Goal: Task Accomplishment & Management: Manage account settings

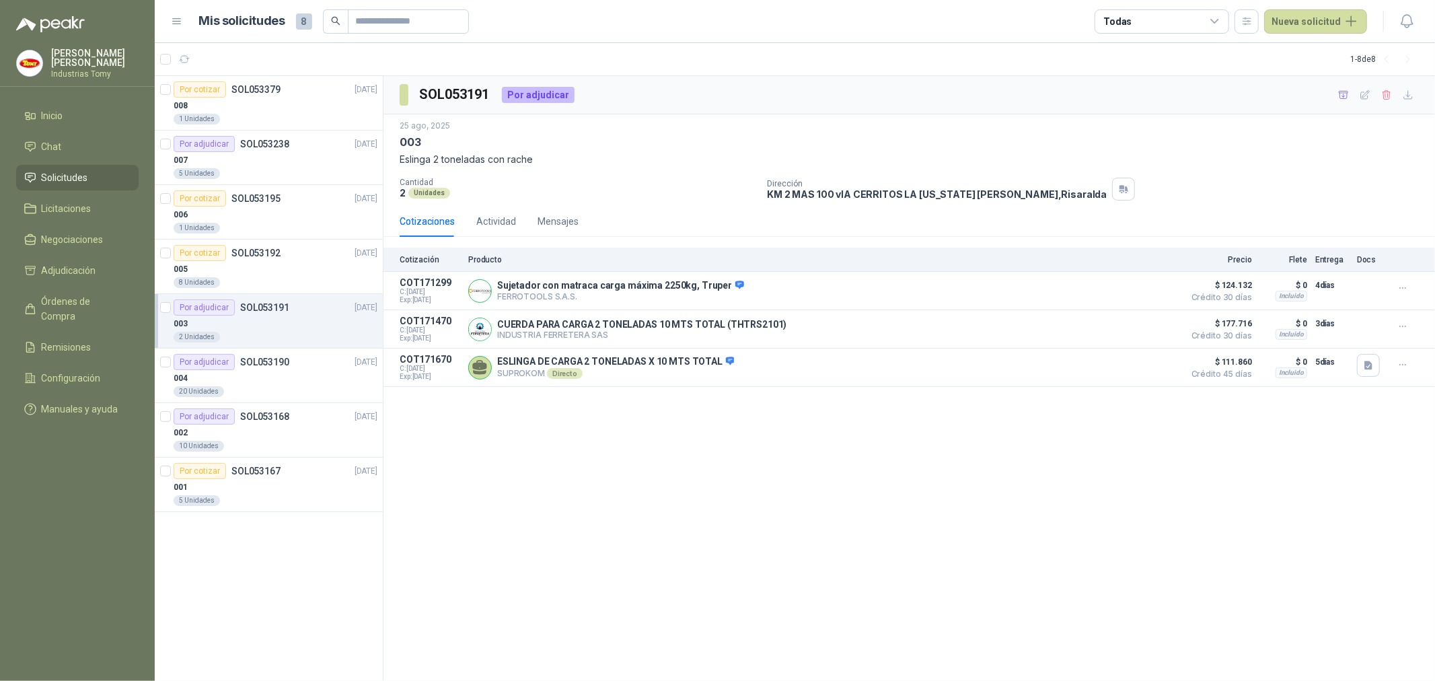
click at [657, 532] on div "SOL053191 Por adjudicar [DATE] 003 Eslinga 2 toneladas con rache Cantidad 2 Uni…" at bounding box center [908, 378] width 1051 height 605
click at [259, 91] on p "SOL053379" at bounding box center [255, 89] width 49 height 9
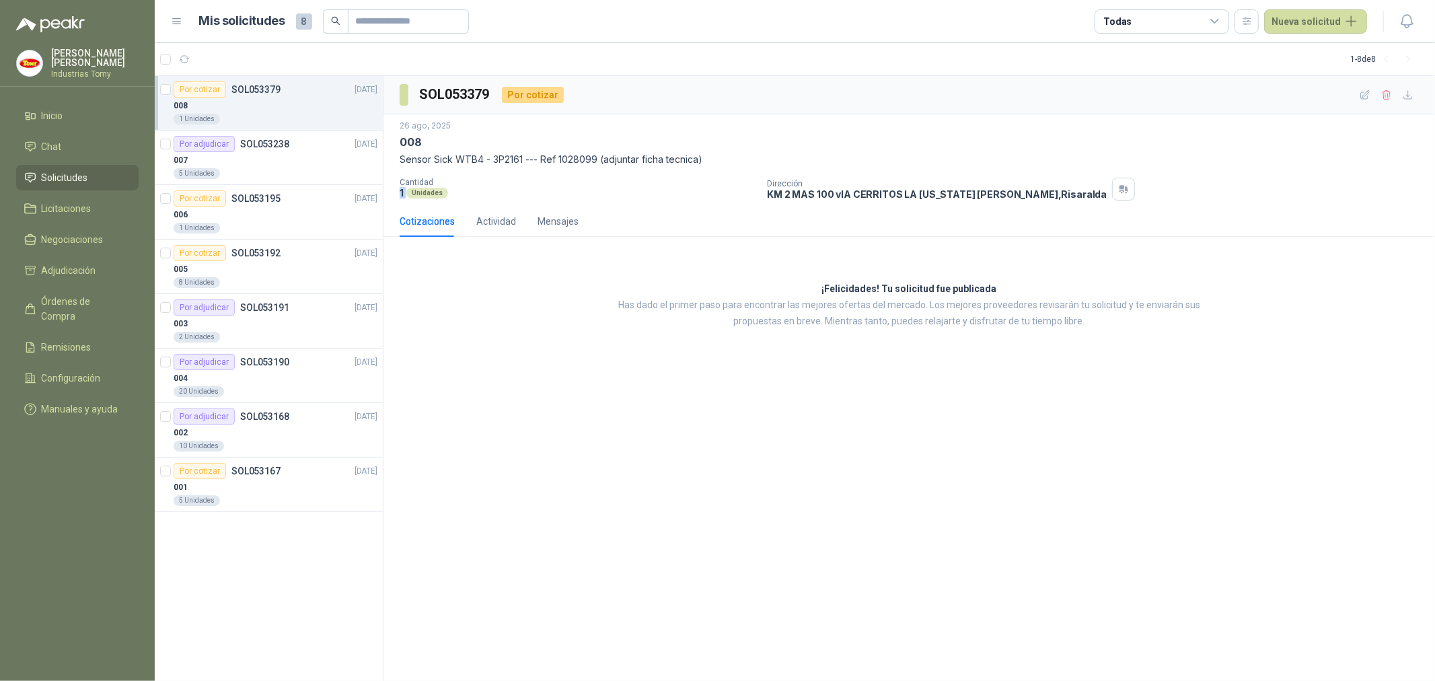
drag, startPoint x: 406, startPoint y: 187, endPoint x: 462, endPoint y: 190, distance: 55.9
click at [394, 187] on div "[DATE] 008 Sensor Sick WTB4 - 3P2161 --- Ref 1028099 (adjuntar ficha tecnica) C…" at bounding box center [908, 159] width 1051 height 91
click at [1360, 94] on icon "button" at bounding box center [1365, 94] width 11 height 11
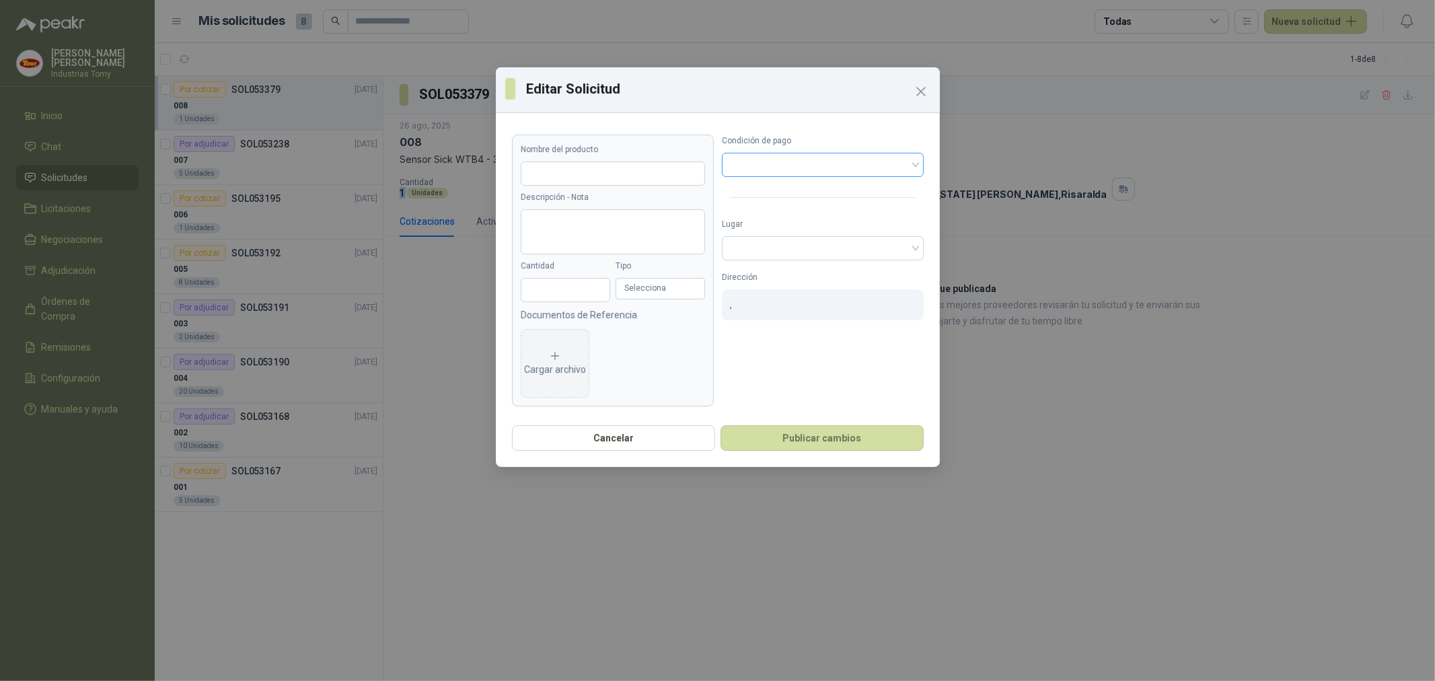
type input "***"
type textarea "**********"
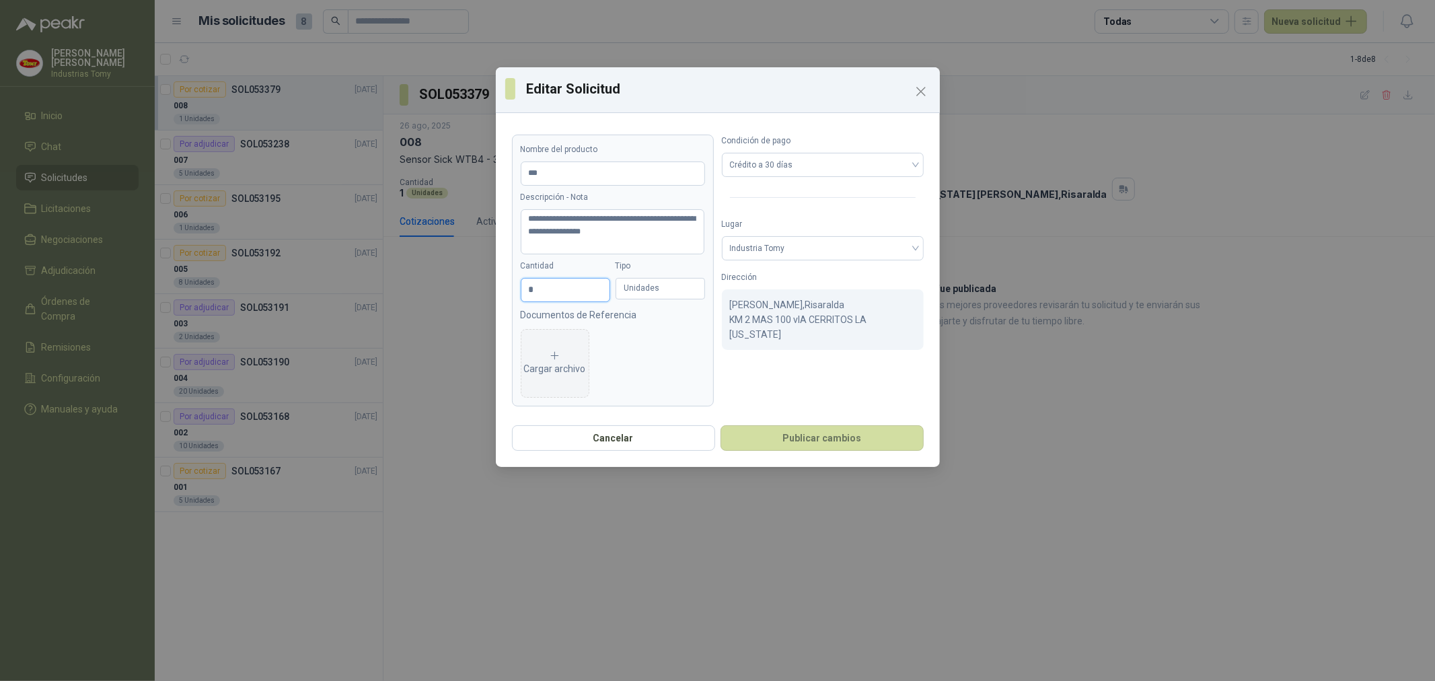
drag, startPoint x: 543, startPoint y: 285, endPoint x: 472, endPoint y: 297, distance: 72.4
click at [472, 297] on div "**********" at bounding box center [717, 340] width 1435 height 681
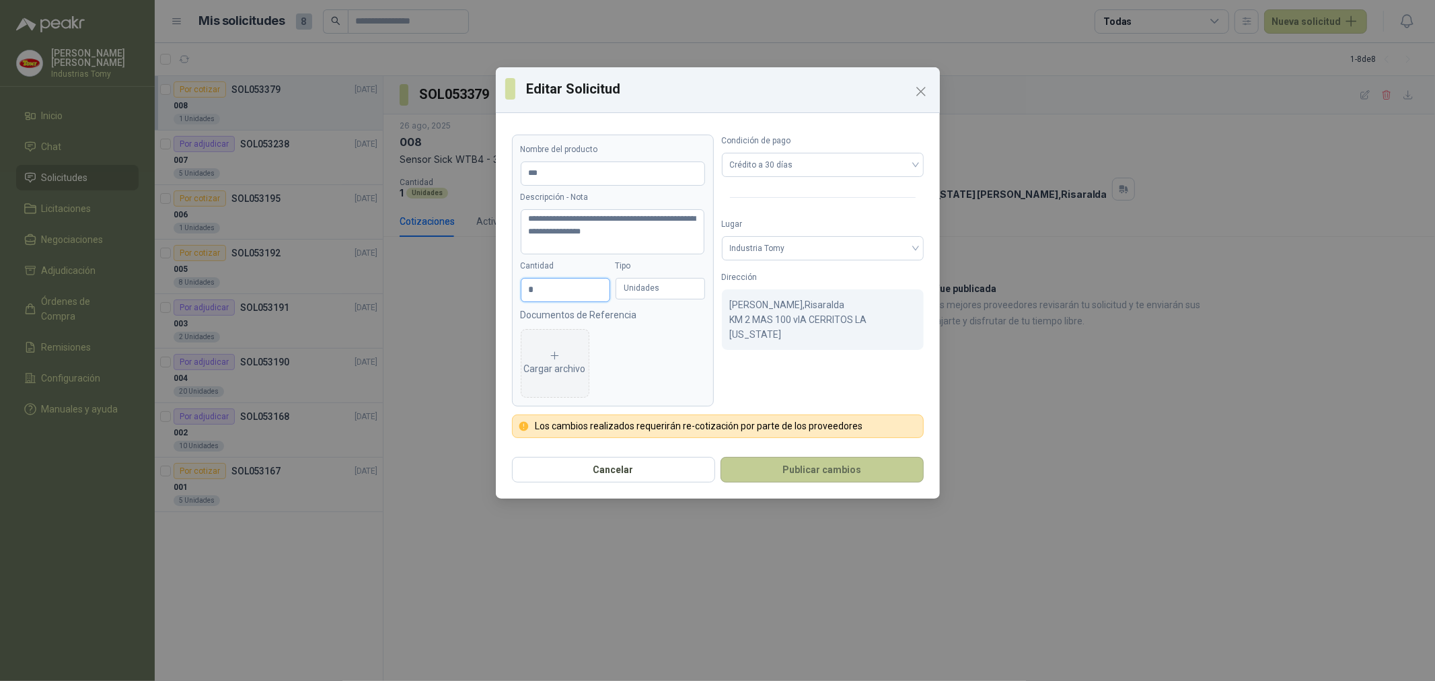
type input "*"
click at [853, 468] on button "Publicar cambios" at bounding box center [821, 470] width 203 height 26
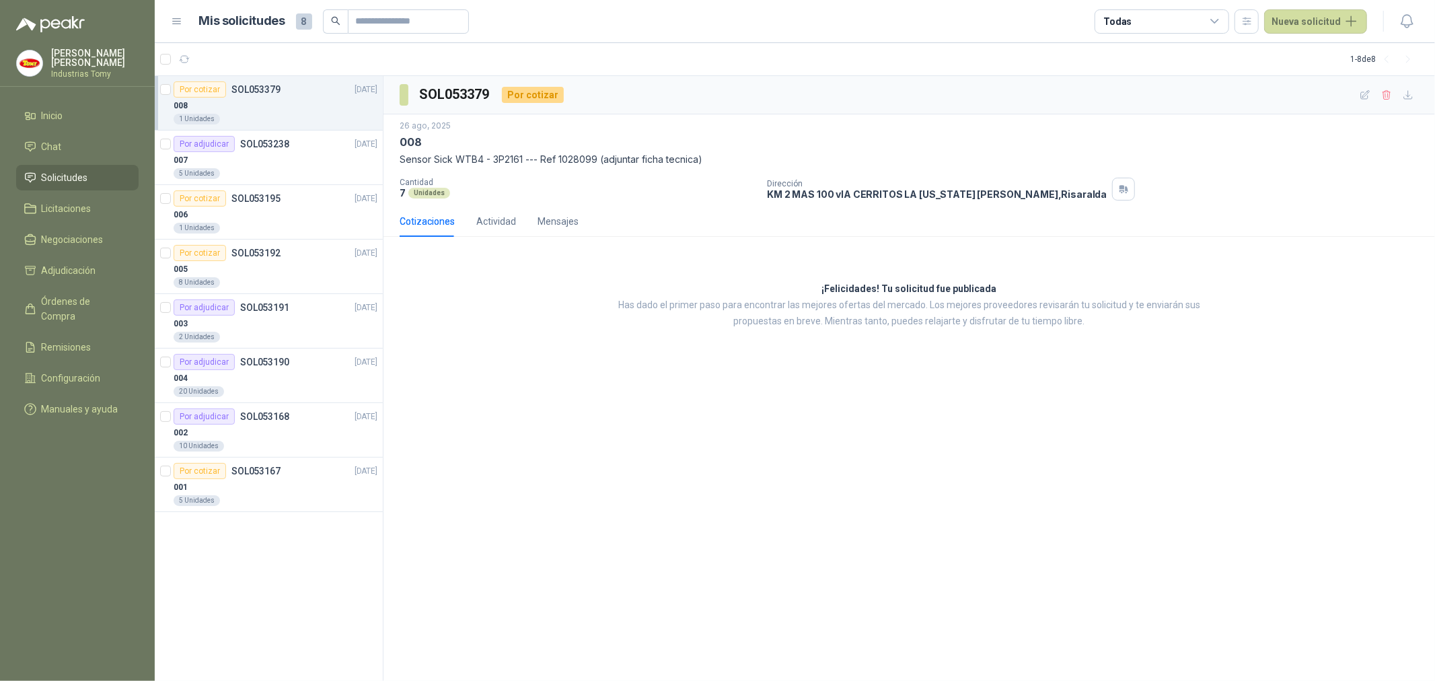
click at [853, 468] on div "SOL053379 Por cotizar [DATE] 008 Sensor Sick WTB4 - 3P2161 --- Ref 1028099 (adj…" at bounding box center [908, 378] width 1051 height 605
click at [77, 180] on span "Solicitudes" at bounding box center [65, 177] width 46 height 15
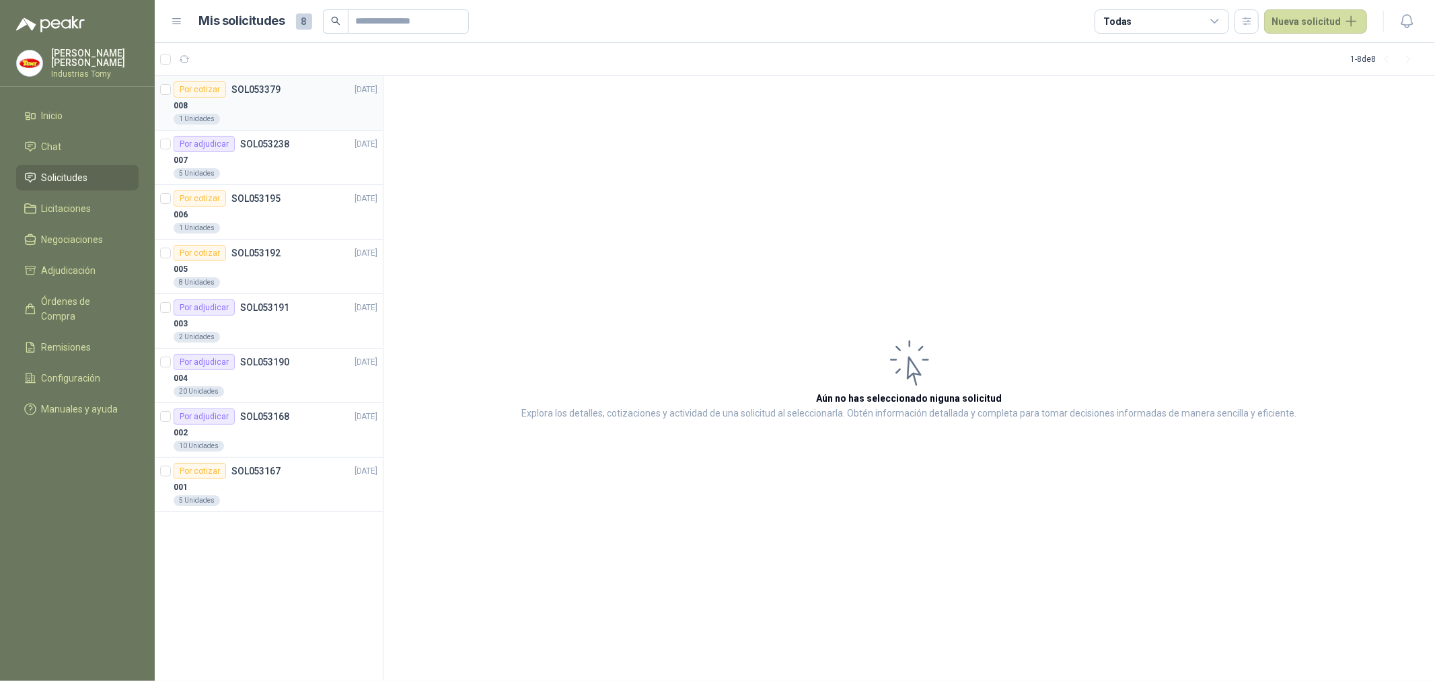
click at [264, 108] on div "008" at bounding box center [276, 106] width 204 height 16
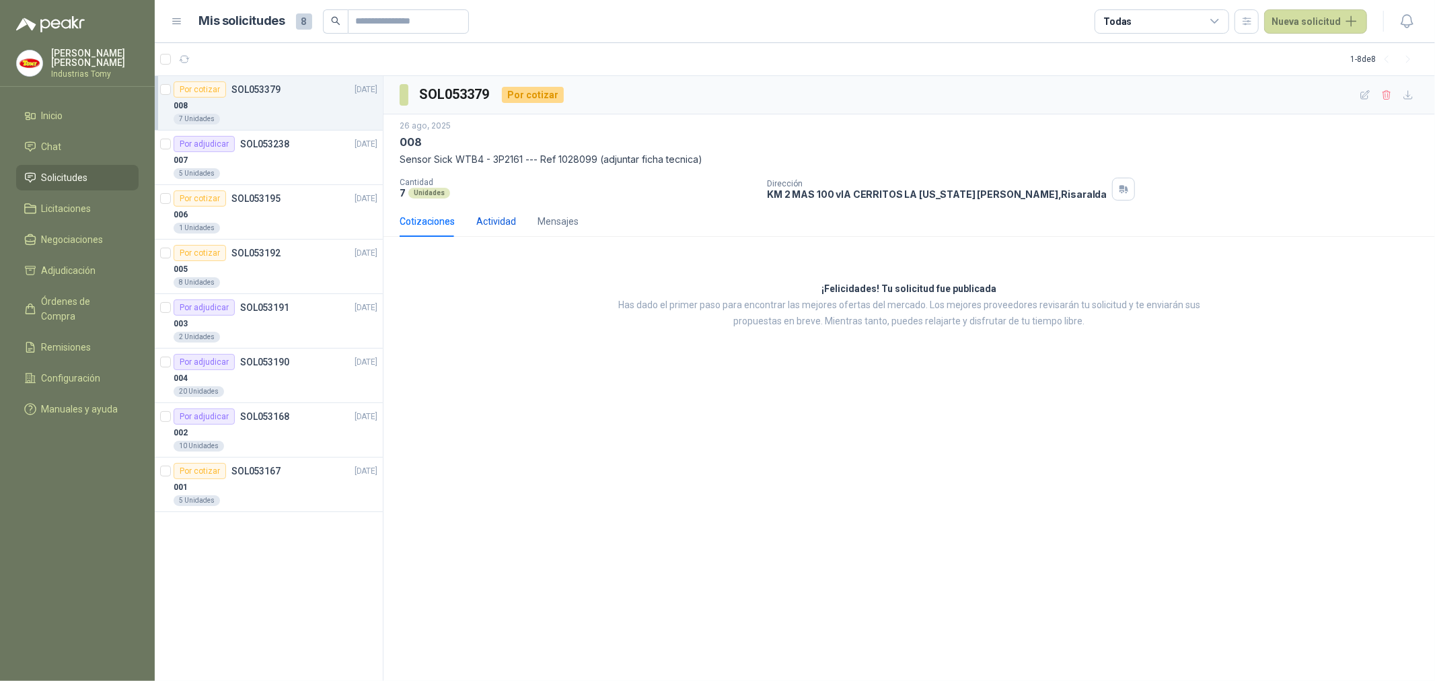
click at [493, 216] on div "Actividad" at bounding box center [496, 221] width 40 height 15
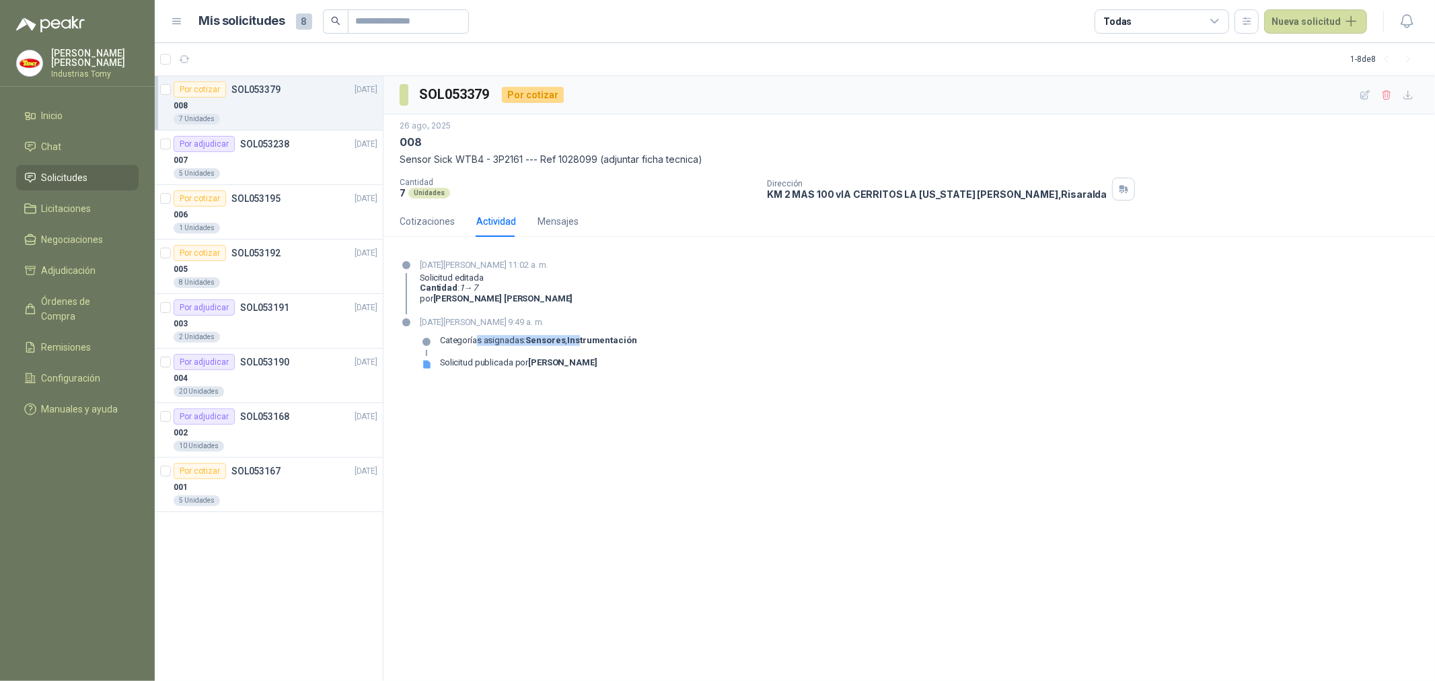
drag, startPoint x: 476, startPoint y: 335, endPoint x: 579, endPoint y: 334, distance: 102.3
click at [579, 335] on p "Categorías asignadas: Sensores , Instrumentación" at bounding box center [538, 340] width 197 height 11
click at [688, 334] on div "[DATE][PERSON_NAME] 9:49 a. m. Categorías asignadas: Sensores , Instrumentación…" at bounding box center [909, 348] width 1019 height 65
click at [836, 297] on div "[DATE][PERSON_NAME] 11:02 a. m. Solicitud editada Cantidad : 1 → 7 por [PERSON_…" at bounding box center [909, 286] width 1019 height 56
drag, startPoint x: 628, startPoint y: 337, endPoint x: 589, endPoint y: 334, distance: 39.2
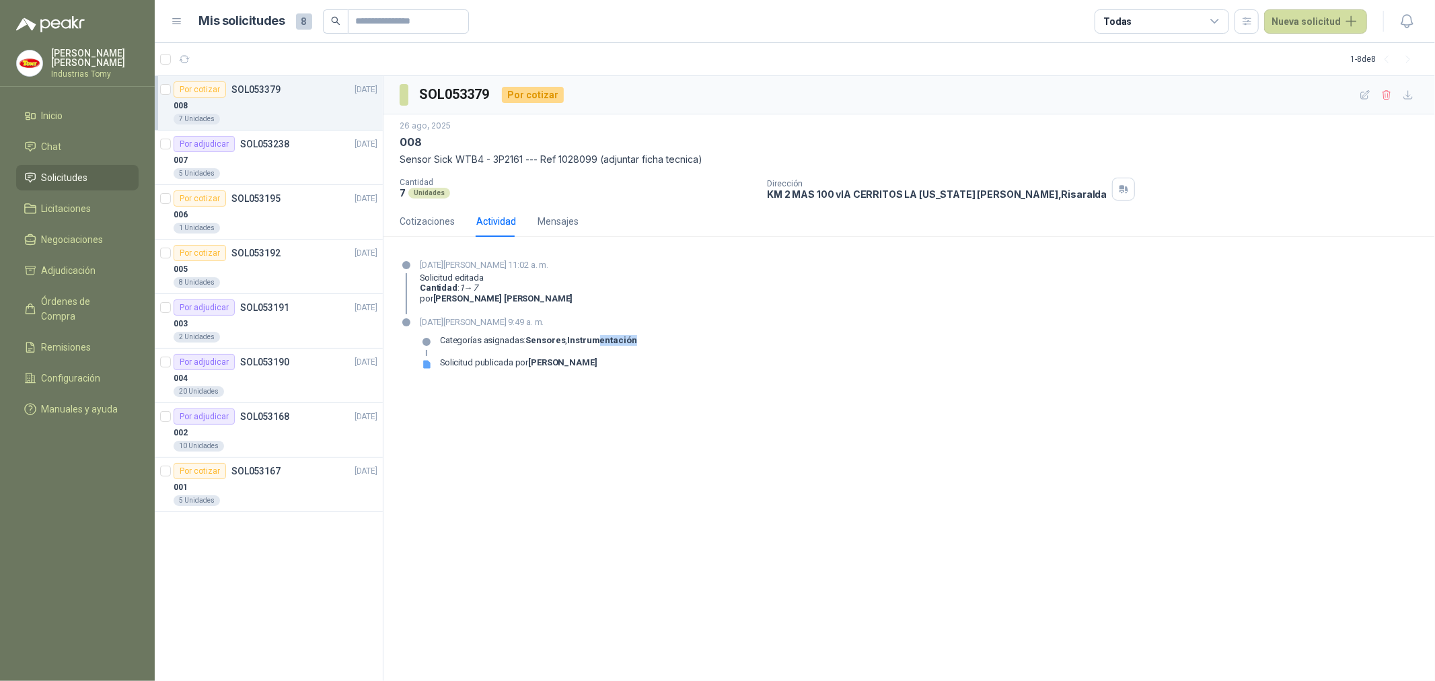
click at [592, 334] on div "[DATE][PERSON_NAME] 9:49 a. m. Categorías asignadas: Sensores , Instrumentación…" at bounding box center [528, 348] width 217 height 65
click at [589, 334] on div "[DATE][PERSON_NAME] 9:49 a. m. Categorías asignadas: Sensores , Instrumentación…" at bounding box center [528, 348] width 217 height 65
click at [261, 150] on div "Por adjudicar SOL053238" at bounding box center [232, 144] width 116 height 16
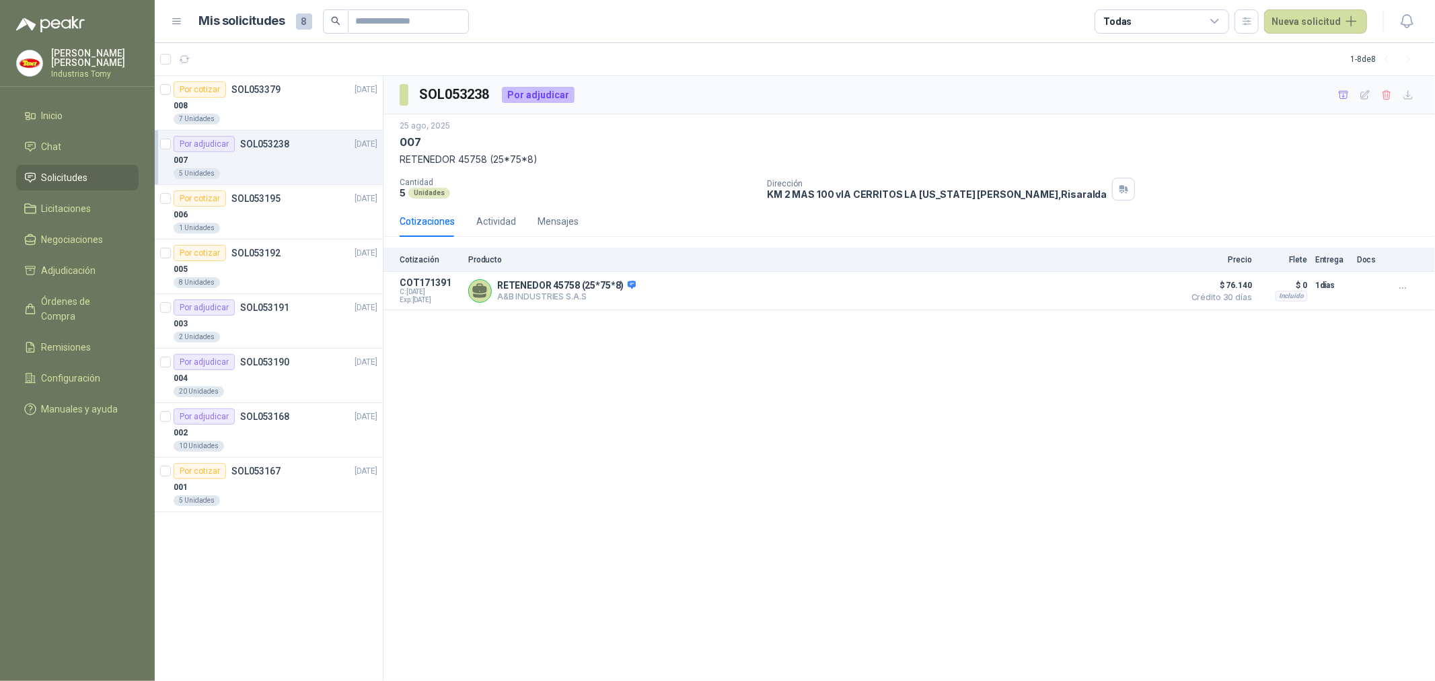
click at [590, 381] on div "SOL053238 Por adjudicar [DATE] 007 RETENEDOR 45758 (25*75*8) Cantidad 5 Unidade…" at bounding box center [908, 378] width 1051 height 605
click at [284, 95] on div "Por cotizar SOL053379 [DATE]" at bounding box center [276, 89] width 204 height 16
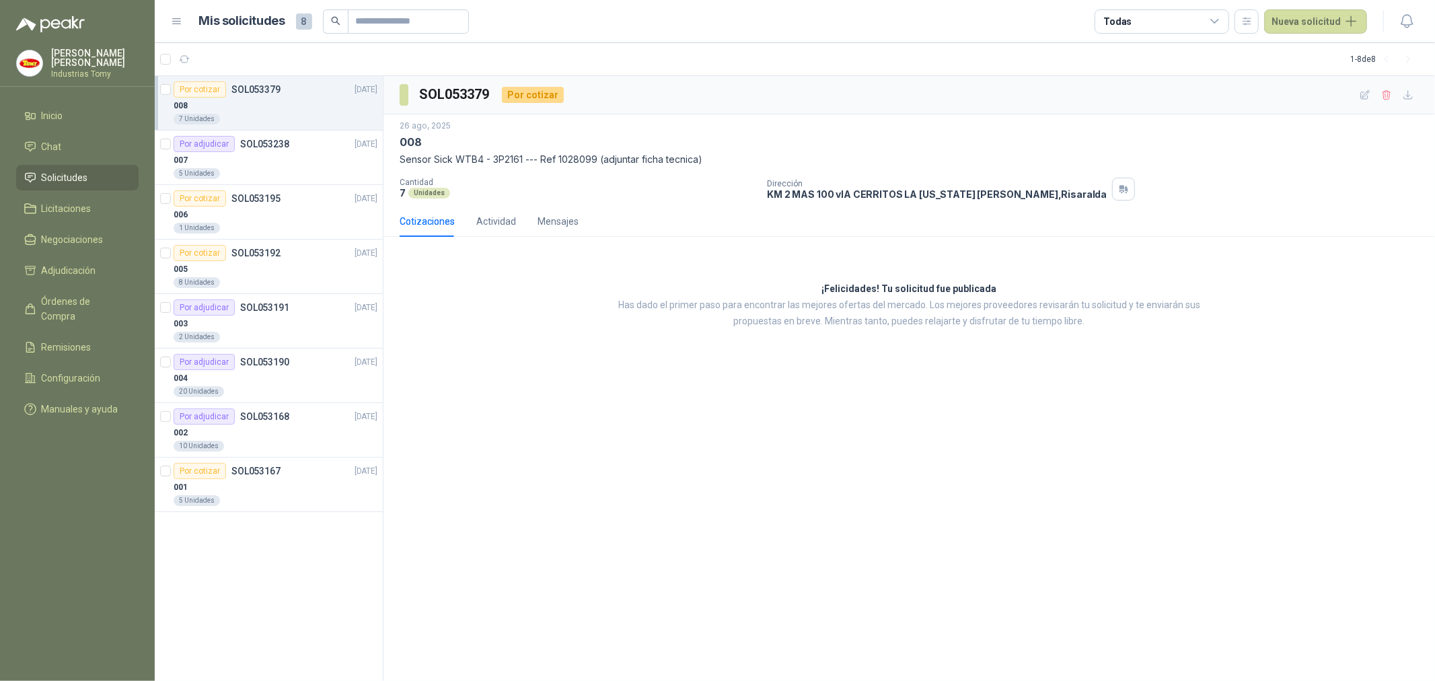
click at [603, 429] on div "SOL053379 Por cotizar [DATE] 008 Sensor Sick WTB4 - 3P2161 --- Ref 1028099 (adj…" at bounding box center [908, 378] width 1051 height 605
click at [326, 566] on div "Por cotizar SOL053379 [DATE] 008 7 Unidades Por adjudicar SOL053238 [DATE] 007 …" at bounding box center [269, 378] width 229 height 605
click at [595, 405] on div "SOL053379 Por cotizar [DATE] 008 Sensor Sick WTB4 - 3P2161 --- Ref 1028099 (adj…" at bounding box center [908, 378] width 1051 height 605
click at [291, 142] on div "Por adjudicar SOL053238 [DATE]" at bounding box center [276, 144] width 204 height 16
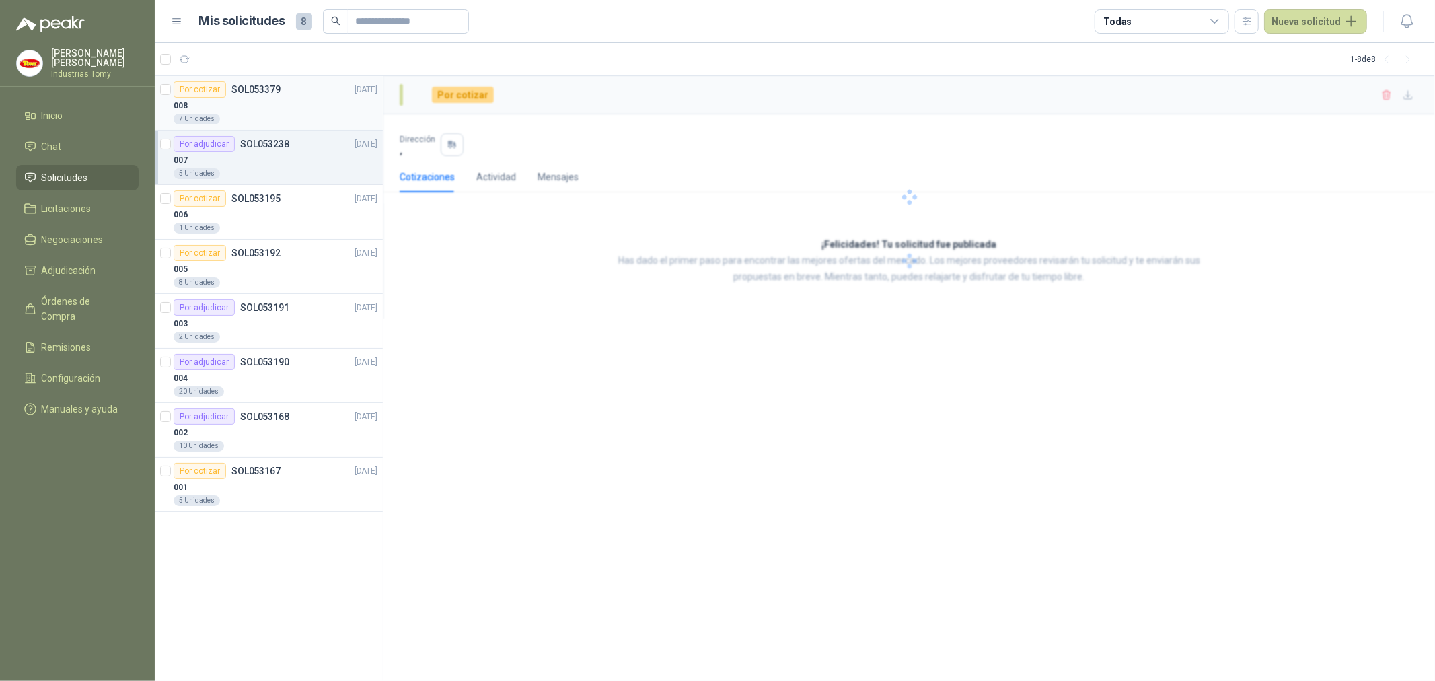
click at [266, 86] on p "SOL053379" at bounding box center [255, 89] width 49 height 9
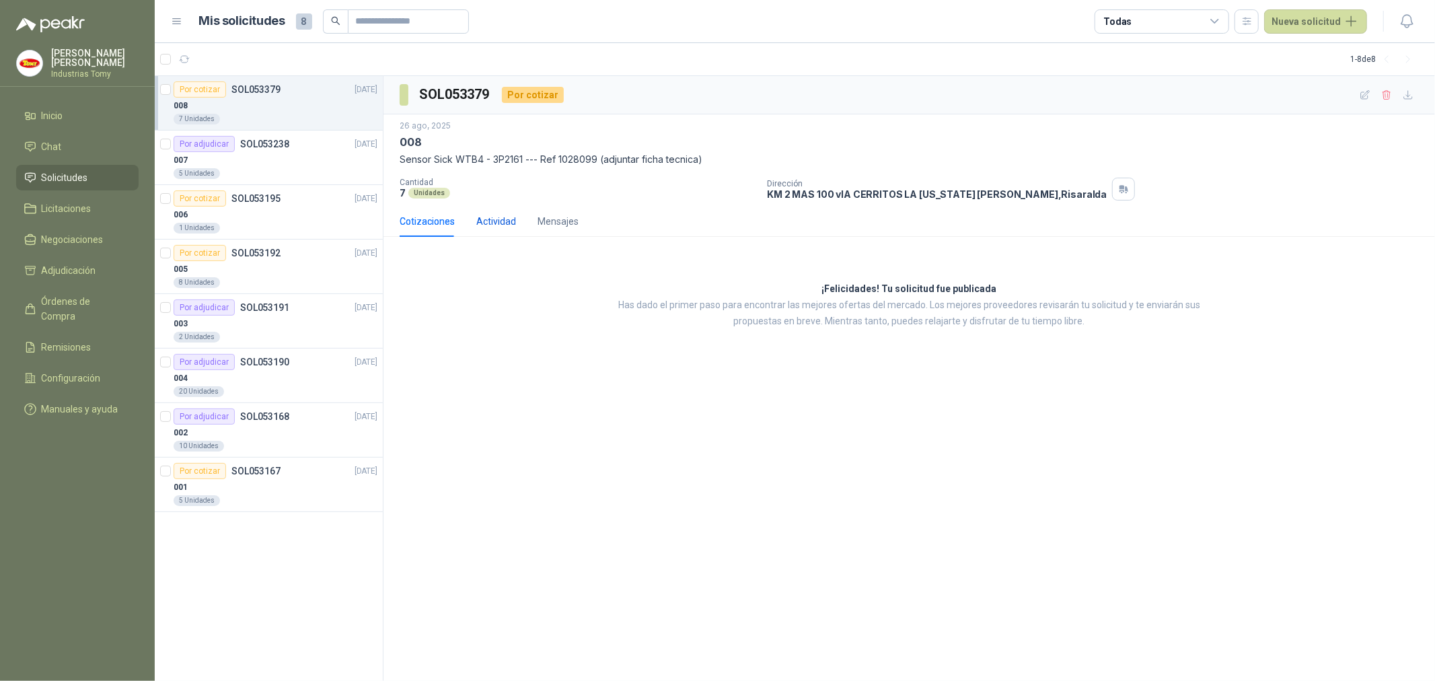
click at [498, 224] on div "Actividad" at bounding box center [496, 221] width 40 height 15
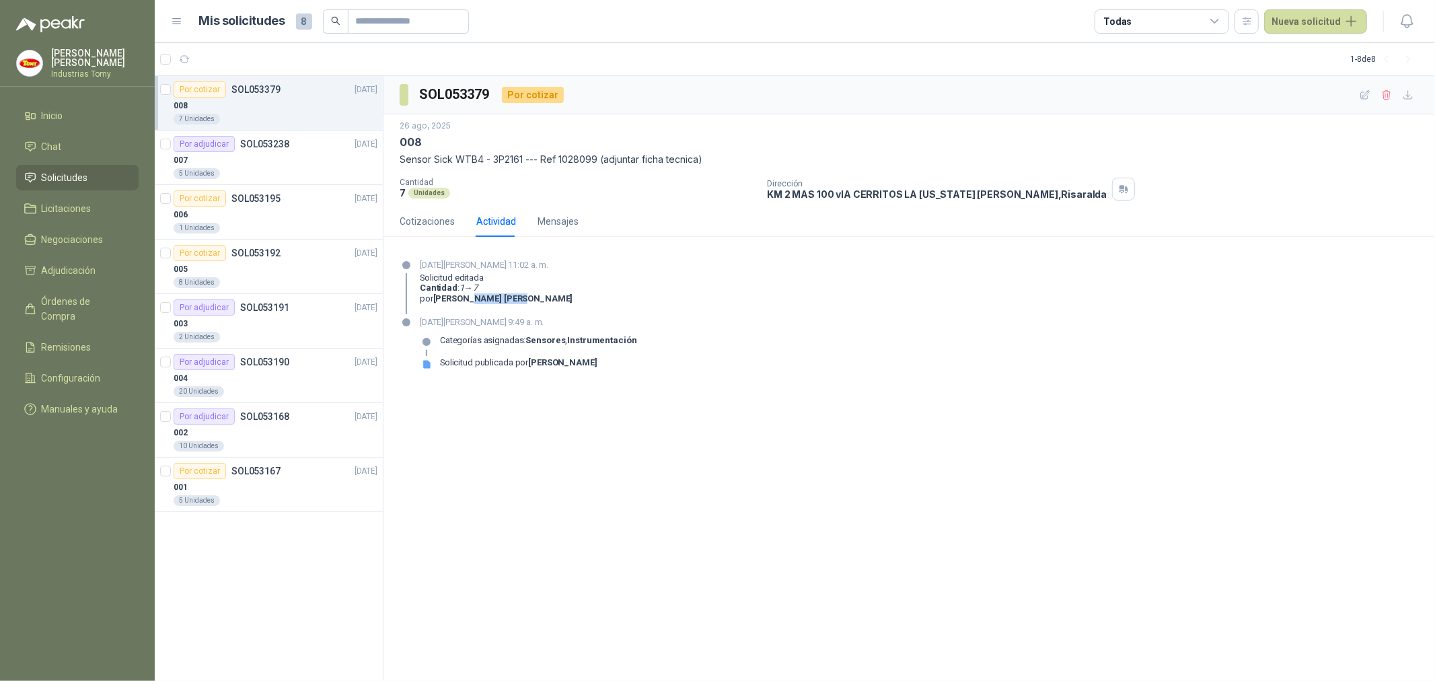
drag, startPoint x: 471, startPoint y: 297, endPoint x: 500, endPoint y: 297, distance: 28.9
click at [500, 297] on b "[PERSON_NAME]" at bounding box center [503, 298] width 140 height 10
click at [616, 284] on div "[DATE][PERSON_NAME] 11:02 a. m. Solicitud editada Cantidad : 1 → 7 por [PERSON_…" at bounding box center [909, 286] width 1019 height 56
drag, startPoint x: 543, startPoint y: 299, endPoint x: 527, endPoint y: 296, distance: 15.7
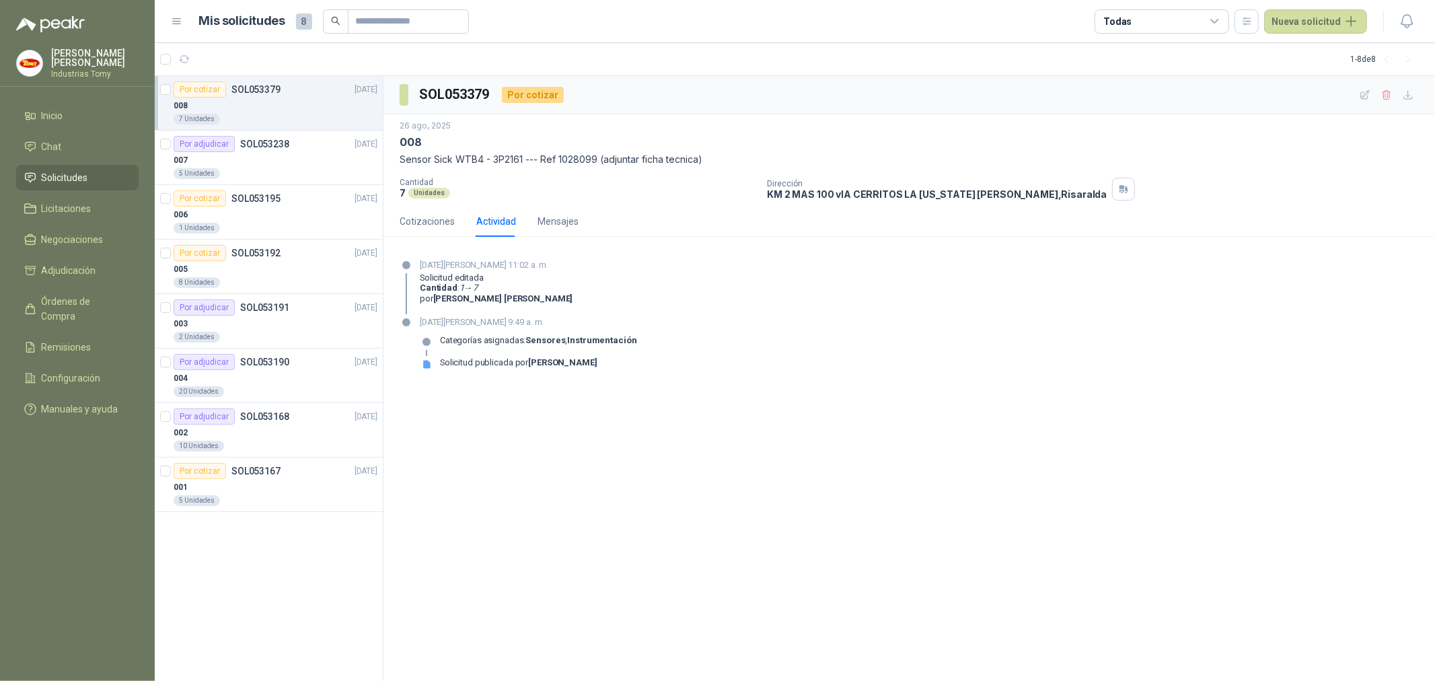
click at [527, 296] on div "Solicitud editada Cantidad : 1 → 7 por [PERSON_NAME]" at bounding box center [496, 288] width 153 height 32
click at [527, 296] on b "[PERSON_NAME]" at bounding box center [503, 298] width 140 height 10
click at [653, 291] on div "[DATE][PERSON_NAME] 11:02 a. m. Solicitud editada Cantidad : 1 → 7 por [PERSON_…" at bounding box center [909, 286] width 1019 height 56
click at [701, 360] on div "[DATE][PERSON_NAME] 9:49 a. m. Categorías asignadas: Sensores , Instrumentación…" at bounding box center [909, 348] width 1019 height 65
click at [264, 152] on div "007" at bounding box center [276, 160] width 204 height 16
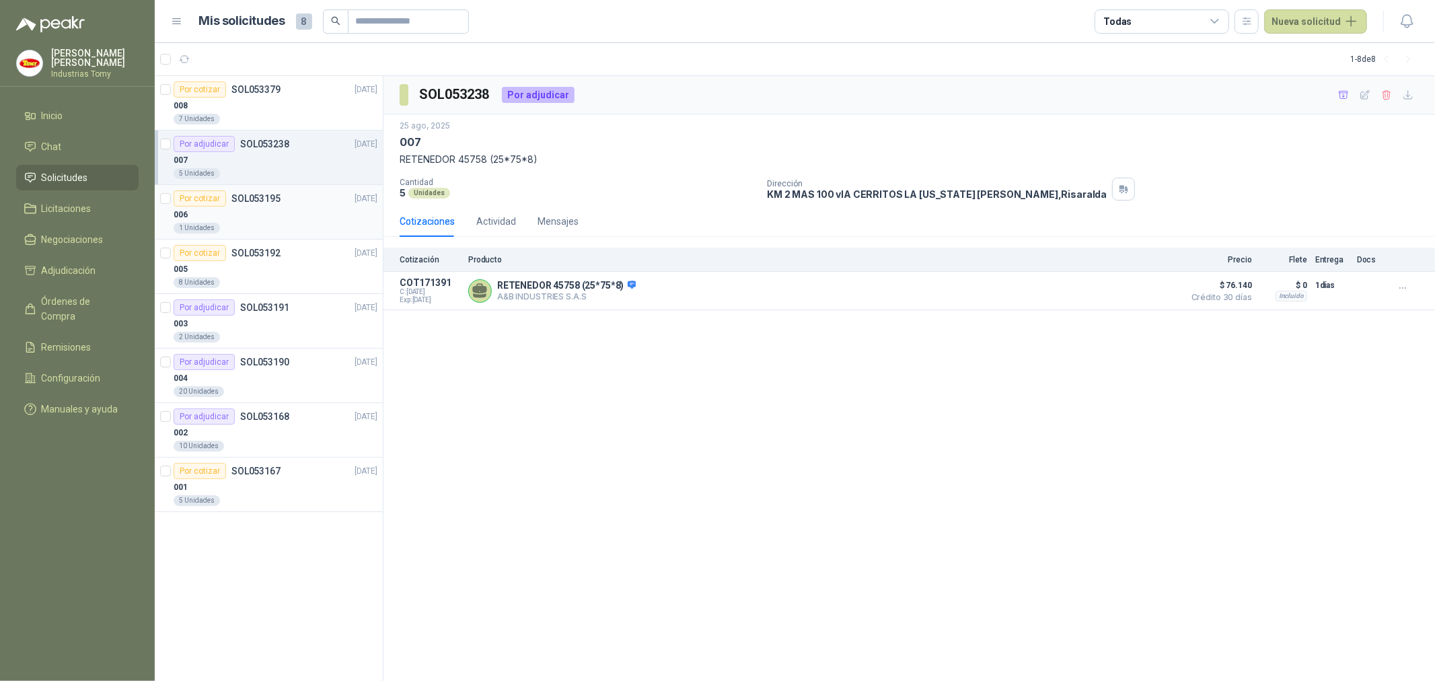
click at [276, 198] on p "SOL053195" at bounding box center [255, 198] width 49 height 9
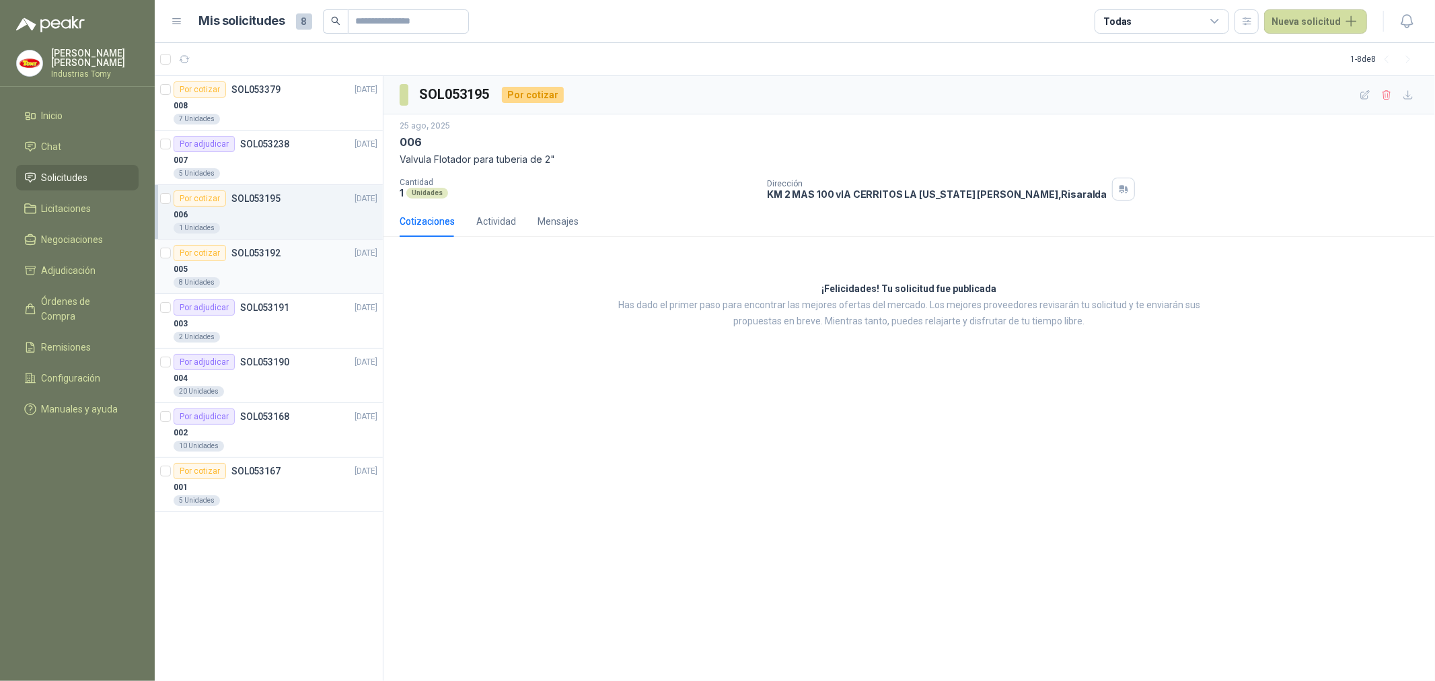
click at [283, 263] on div "005" at bounding box center [276, 269] width 204 height 16
drag, startPoint x: 461, startPoint y: 158, endPoint x: 646, endPoint y: 155, distance: 184.4
click at [646, 155] on p "Final de carrera limit switch HY -M907 6 A - 250 V a.c" at bounding box center [909, 159] width 1019 height 15
click at [642, 153] on div "[DATE] 005 Final [PERSON_NAME] limit switch HY -M907 6 A - 250 V a.c" at bounding box center [909, 143] width 1019 height 47
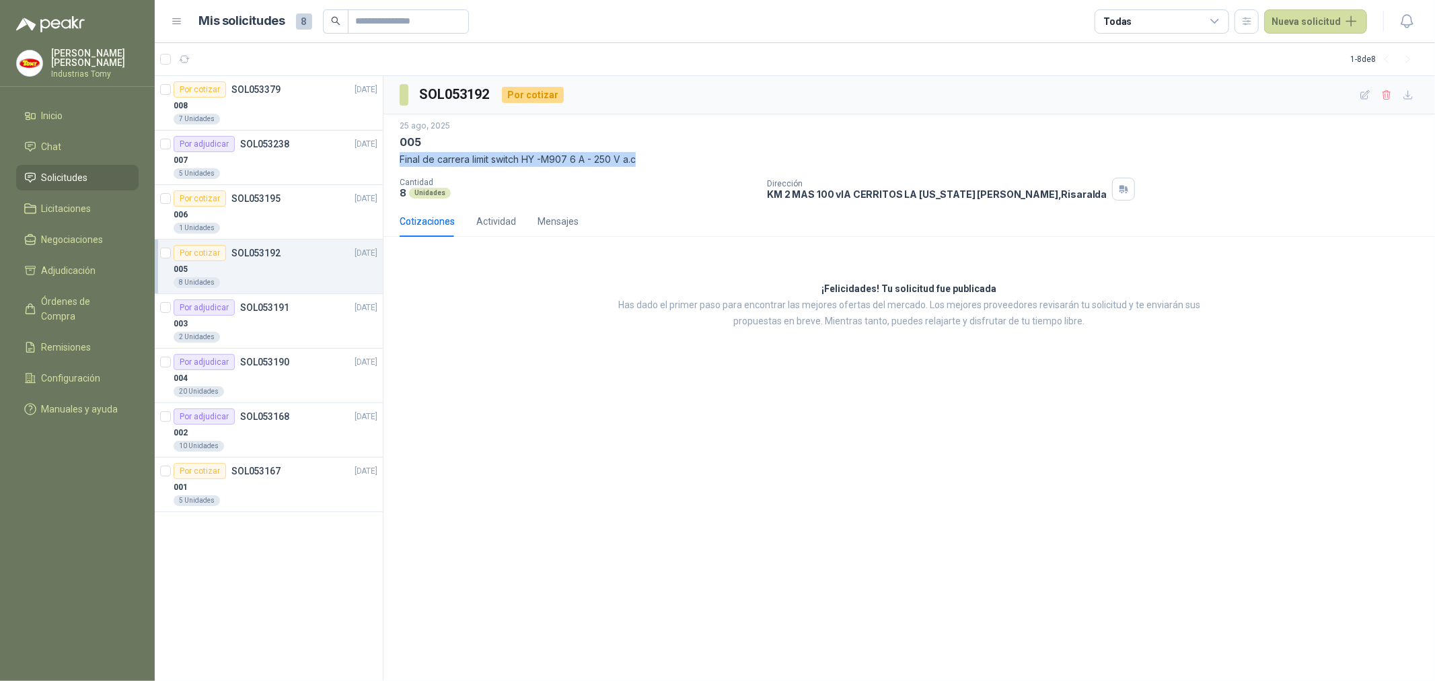
drag, startPoint x: 643, startPoint y: 159, endPoint x: 400, endPoint y: 159, distance: 243.5
click at [400, 159] on p "Final de carrera limit switch HY -M907 6 A - 250 V a.c" at bounding box center [909, 159] width 1019 height 15
copy p "Final de carrera limit switch HY -M907 6 A - 250 V a.c"
click at [594, 420] on div "SOL053192 Por cotizar [DATE] 005 Final [PERSON_NAME] limit switch HY -M907 6 A …" at bounding box center [908, 378] width 1051 height 605
click at [621, 378] on div "SOL053192 Por cotizar [DATE] 005 Final [PERSON_NAME] limit switch HY -M907 6 A …" at bounding box center [908, 378] width 1051 height 605
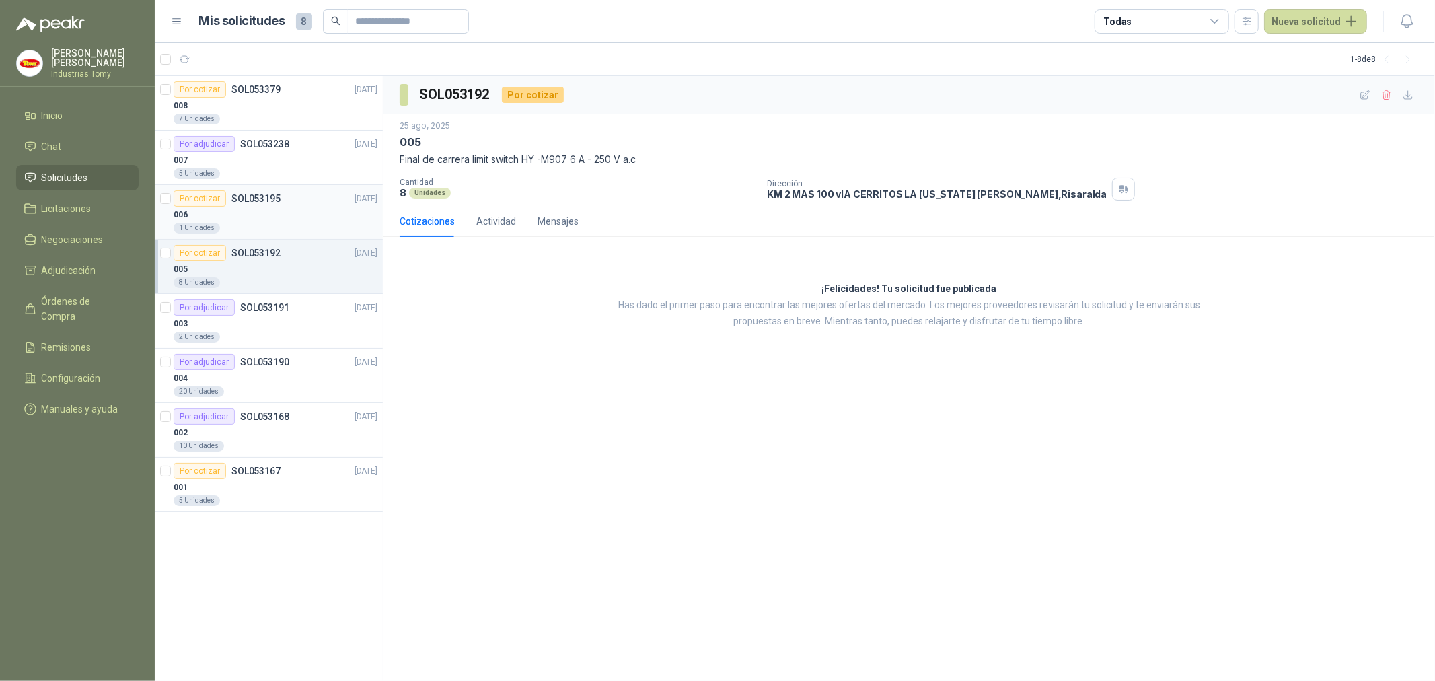
click at [276, 223] on div "1 Unidades" at bounding box center [276, 228] width 204 height 11
click at [244, 89] on p "SOL053379" at bounding box center [255, 89] width 49 height 9
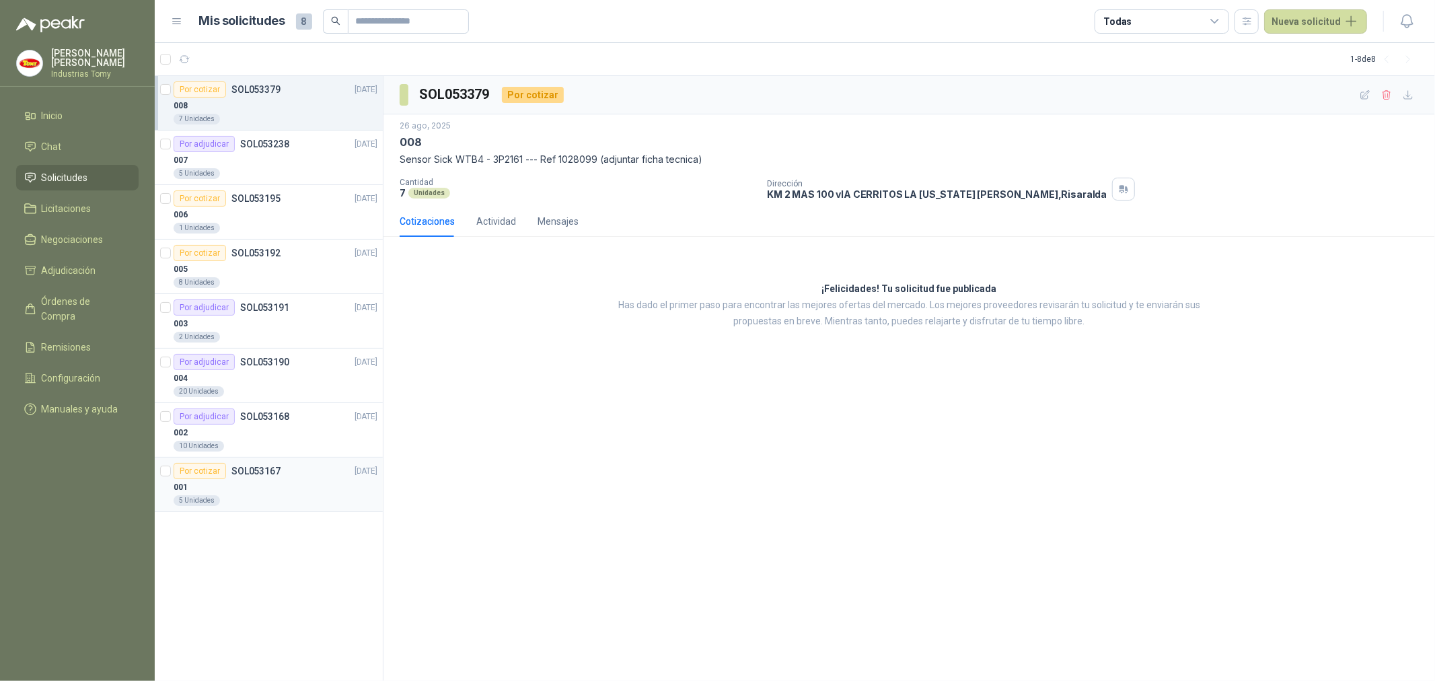
click at [280, 490] on div "001" at bounding box center [276, 487] width 204 height 16
click at [291, 86] on div "Por cotizar SOL053379 [DATE]" at bounding box center [276, 89] width 204 height 16
click at [276, 194] on p "SOL053195" at bounding box center [255, 198] width 49 height 9
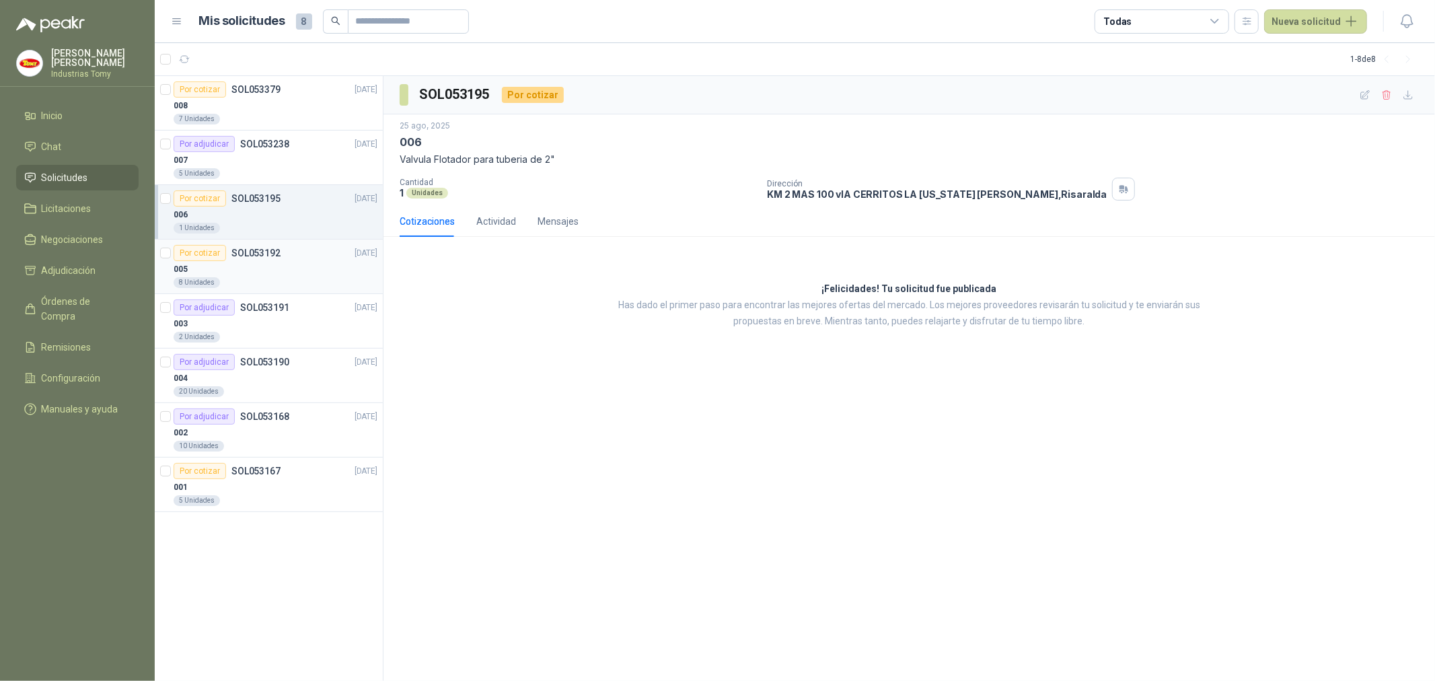
click at [296, 261] on div "005" at bounding box center [276, 269] width 204 height 16
click at [288, 482] on div "001" at bounding box center [276, 487] width 204 height 16
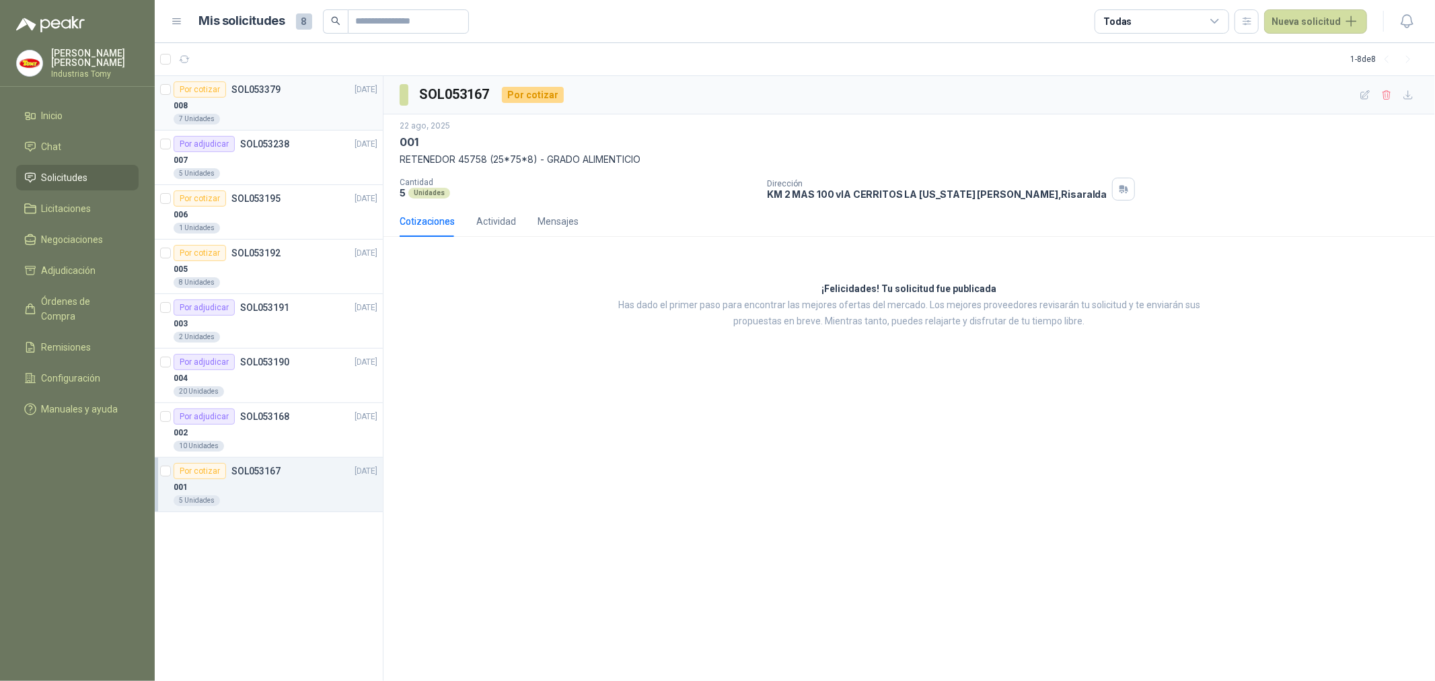
click at [288, 110] on div "008" at bounding box center [276, 106] width 204 height 16
click at [266, 207] on div "006" at bounding box center [276, 215] width 204 height 16
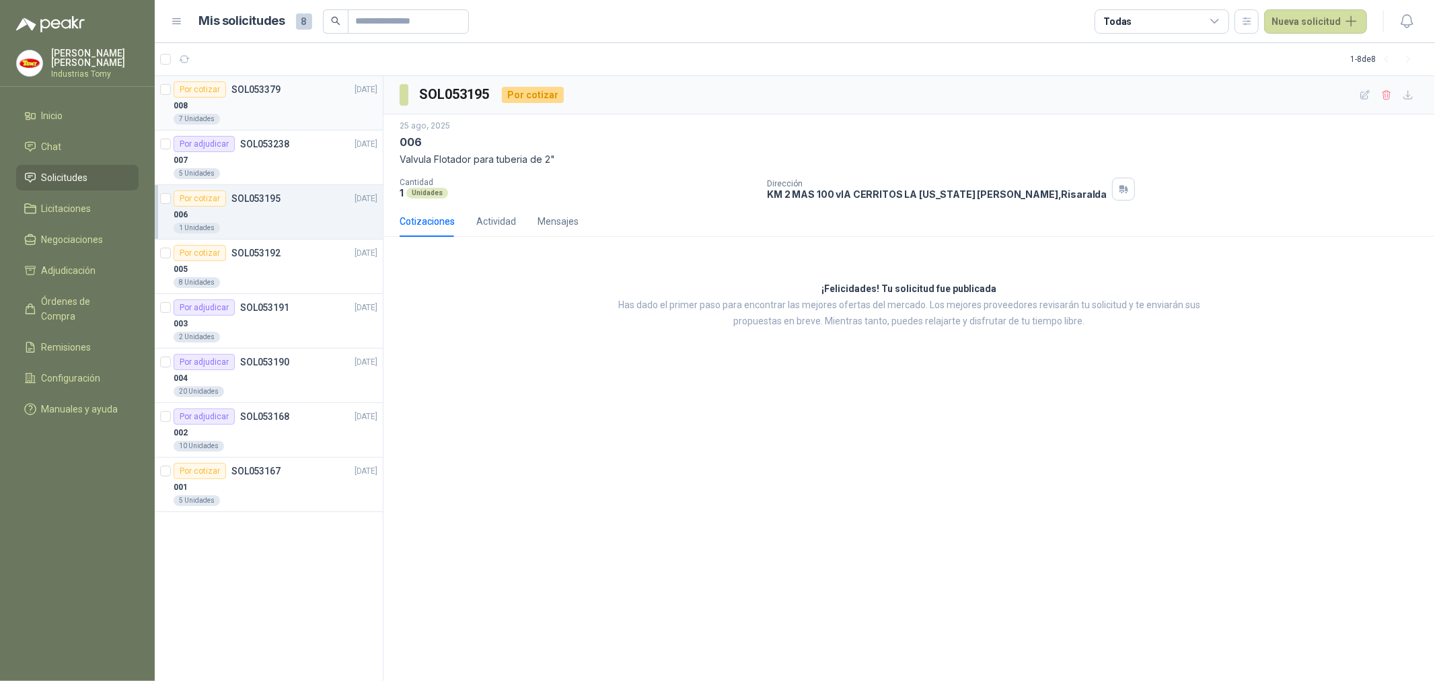
click at [281, 103] on div "008" at bounding box center [276, 106] width 204 height 16
click at [494, 223] on div "Actividad" at bounding box center [496, 221] width 40 height 15
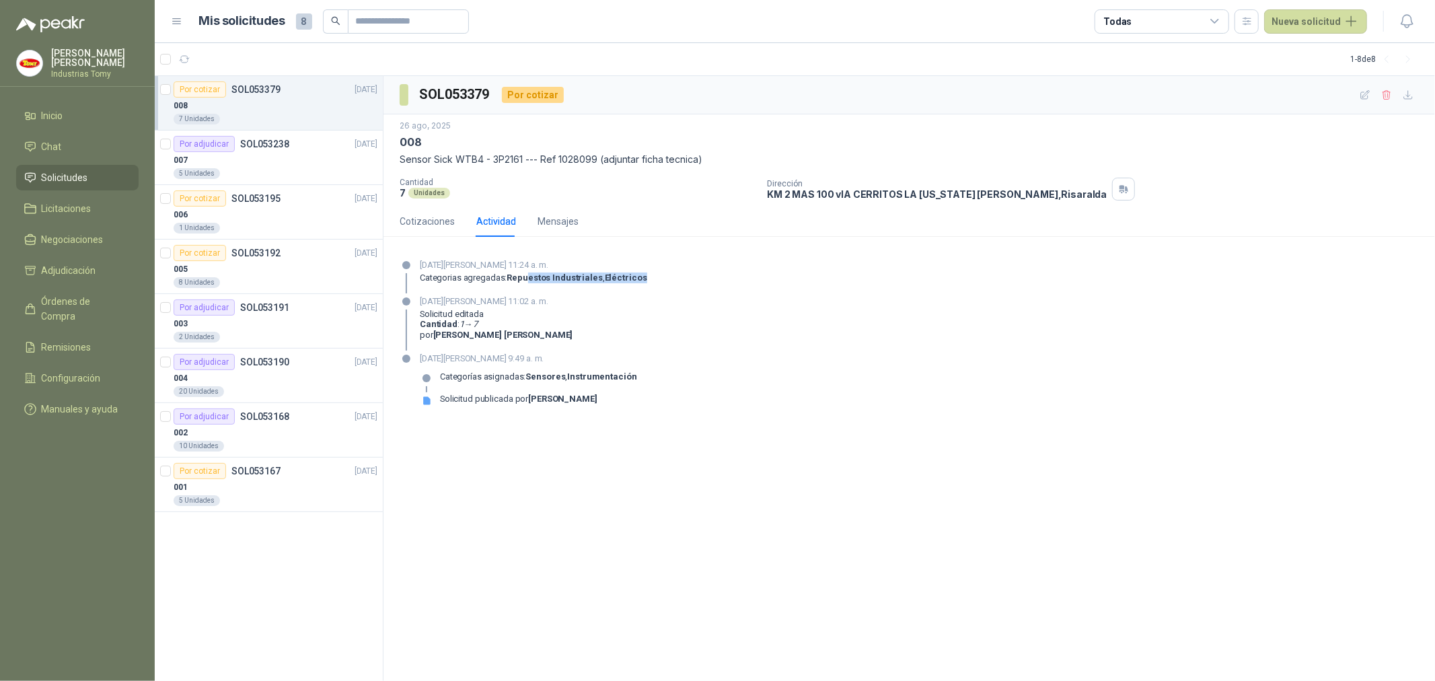
drag, startPoint x: 525, startPoint y: 281, endPoint x: 640, endPoint y: 276, distance: 114.4
click at [640, 276] on div "[DATE][PERSON_NAME] 11:24 a. m. Categorias agregadas: Repuestos Industriales , …" at bounding box center [909, 275] width 1019 height 35
click at [240, 210] on div "006" at bounding box center [276, 215] width 204 height 16
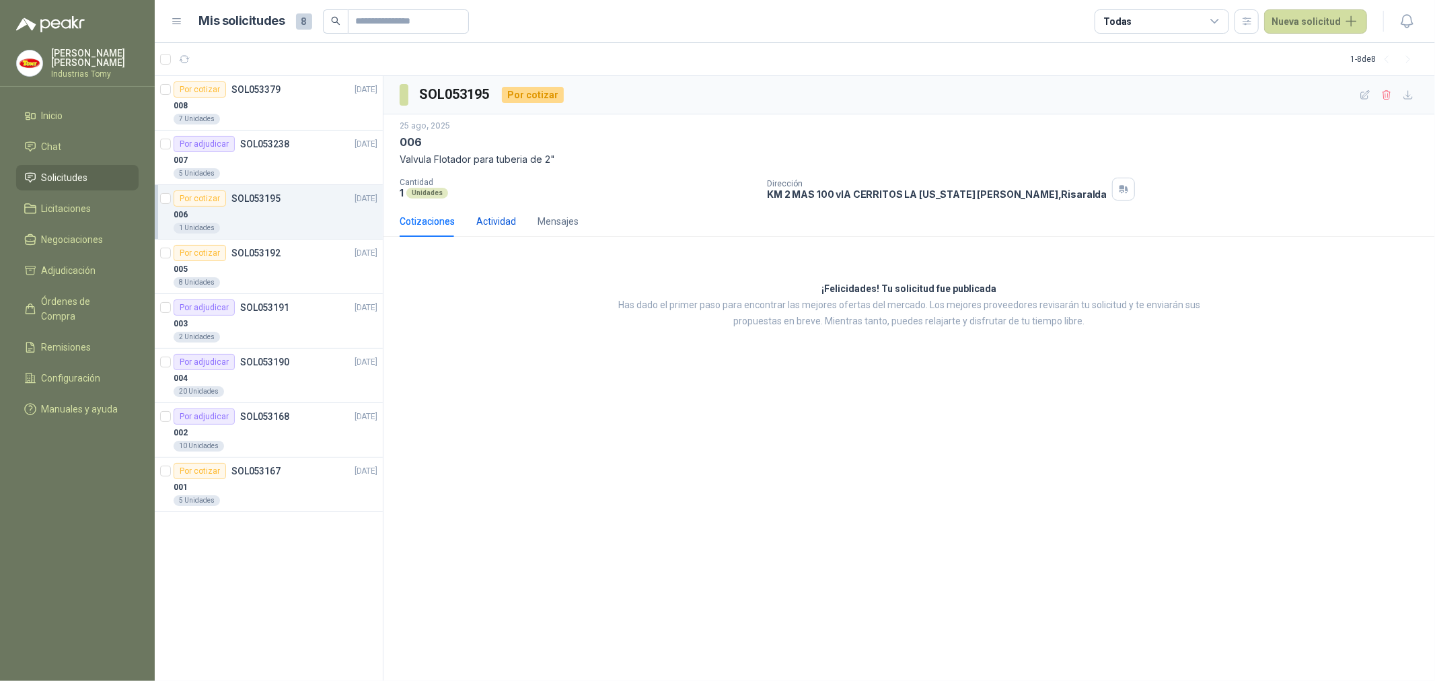
click at [493, 226] on div "Actividad" at bounding box center [496, 221] width 40 height 15
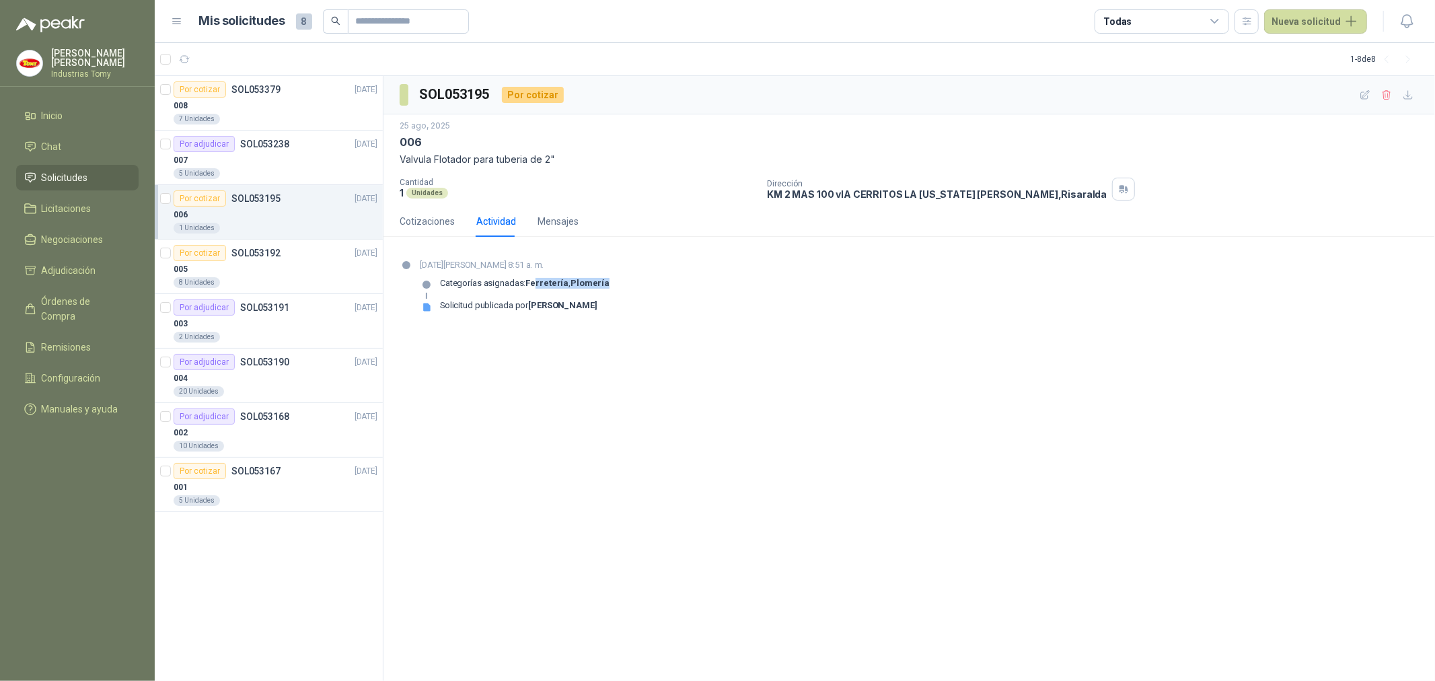
drag, startPoint x: 536, startPoint y: 283, endPoint x: 607, endPoint y: 273, distance: 71.3
click at [607, 273] on div "[DATE][PERSON_NAME] 8:51 a. m. Categorías asignadas: Ferretería , Plomería Soli…" at bounding box center [515, 290] width 190 height 65
click at [274, 260] on div "Por cotizar SOL053192" at bounding box center [227, 253] width 107 height 16
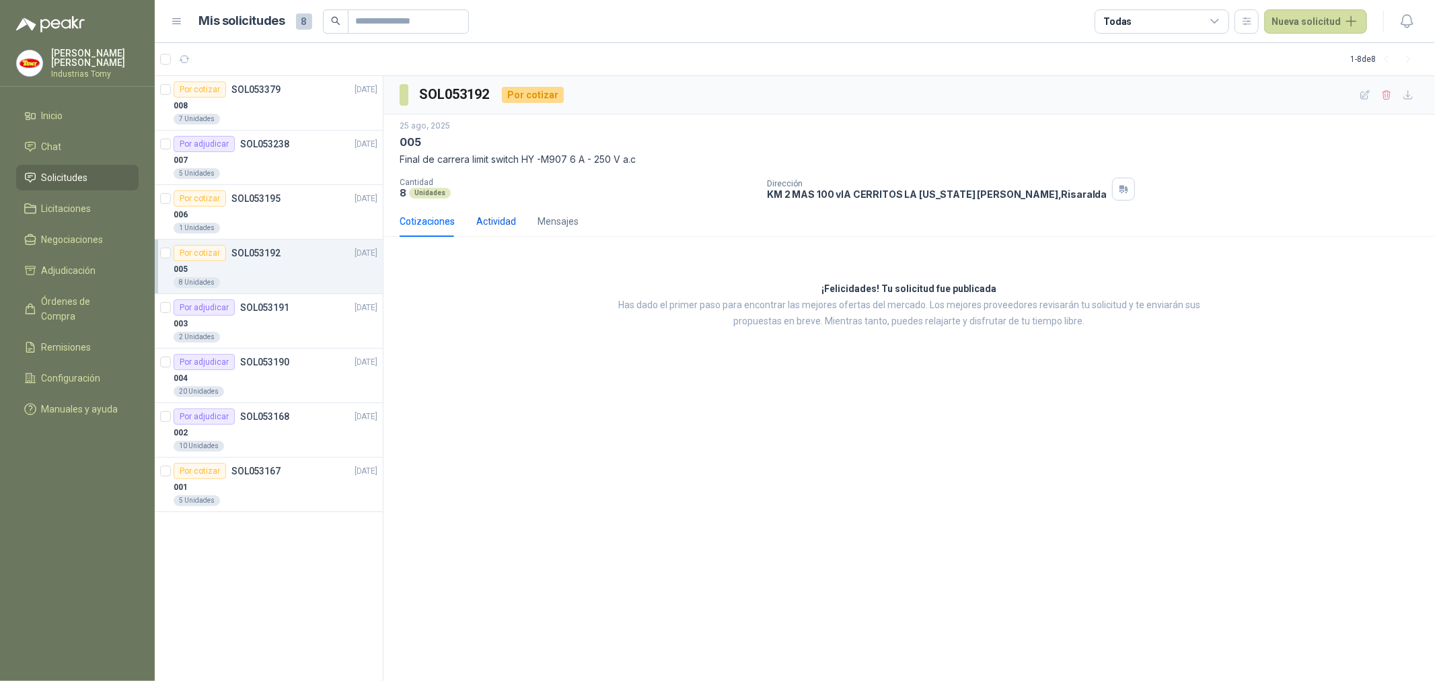
click at [509, 224] on div "Actividad" at bounding box center [496, 221] width 40 height 15
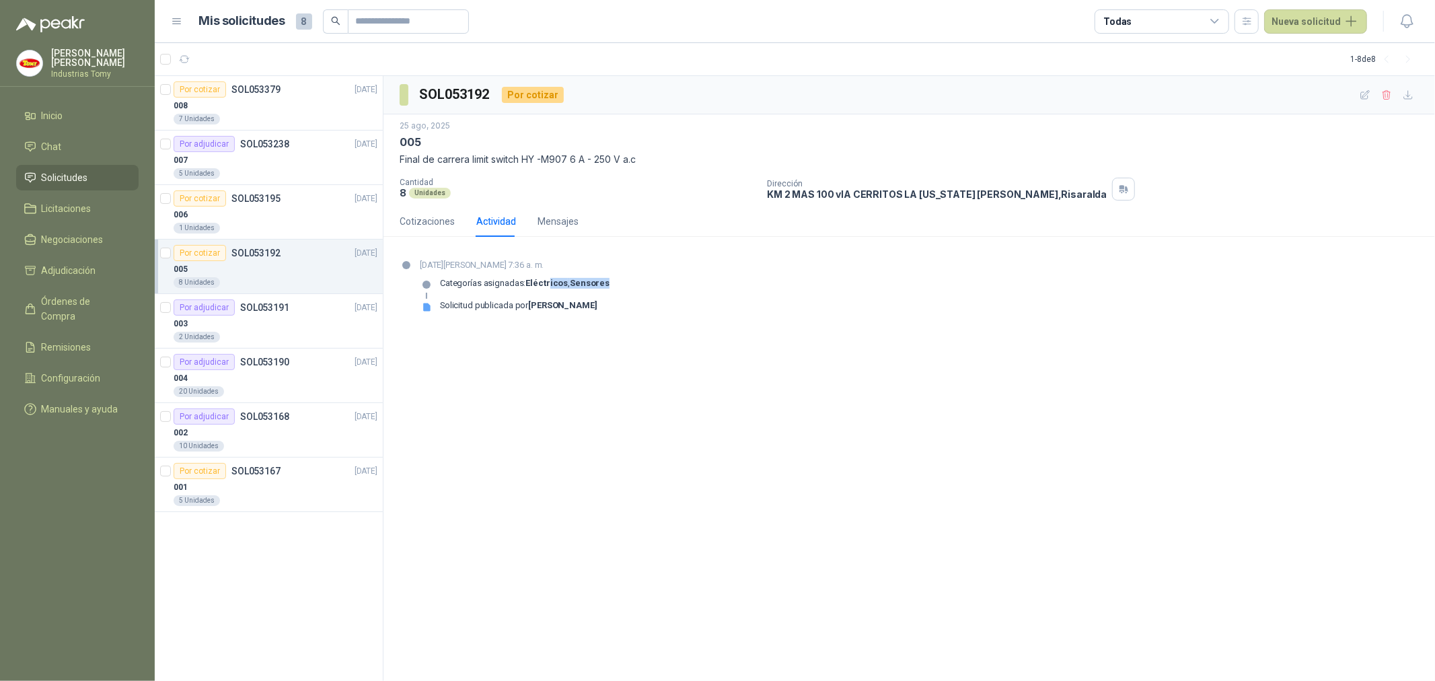
drag, startPoint x: 550, startPoint y: 287, endPoint x: 627, endPoint y: 286, distance: 77.4
click at [609, 286] on div "Categorías asignadas: Eléctricos , Sensores" at bounding box center [515, 289] width 190 height 22
click at [247, 474] on p "SOL053167" at bounding box center [255, 470] width 49 height 9
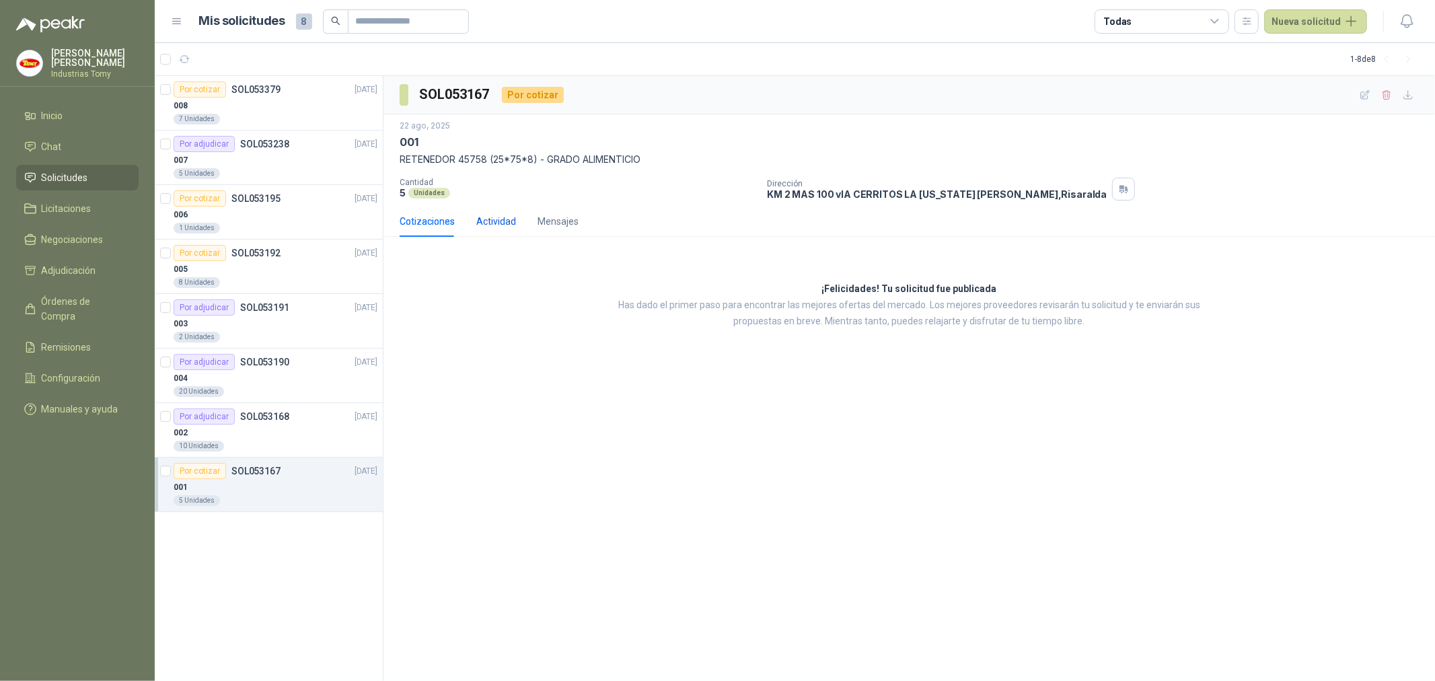
click at [508, 225] on div "Actividad" at bounding box center [496, 221] width 40 height 15
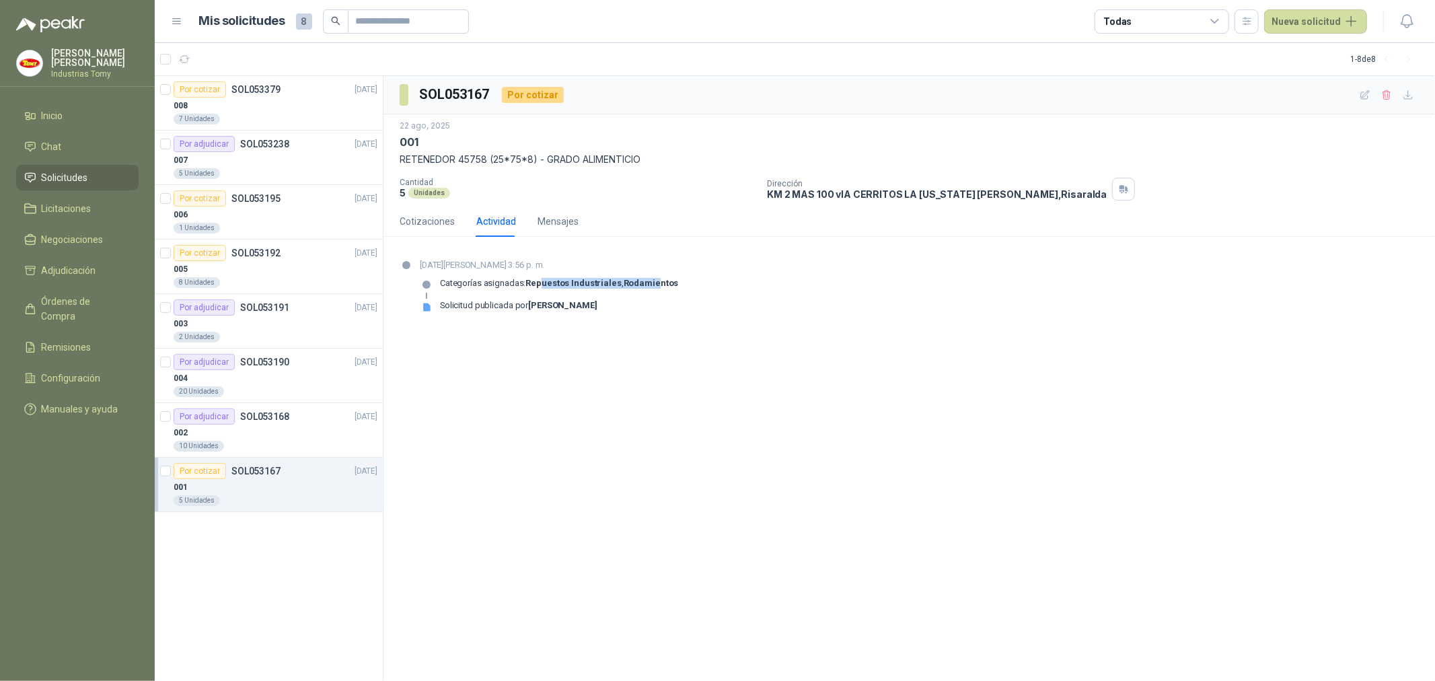
drag, startPoint x: 545, startPoint y: 280, endPoint x: 655, endPoint y: 284, distance: 110.4
click at [655, 284] on p "Categorías asignadas: Repuestos Industriales , Rodamientos" at bounding box center [559, 283] width 238 height 11
click at [675, 283] on div "[DATE][PERSON_NAME] 3:56 p. m. Categorías asignadas: Repuestos Industriales , R…" at bounding box center [909, 290] width 1019 height 65
click at [706, 372] on div "SOL053167 Por cotizar [DATE] 001 RETENEDOR 45758 (25*75*8) - GRADO ALIMENTICIO …" at bounding box center [908, 378] width 1051 height 605
